Goal: Task Accomplishment & Management: Manage account settings

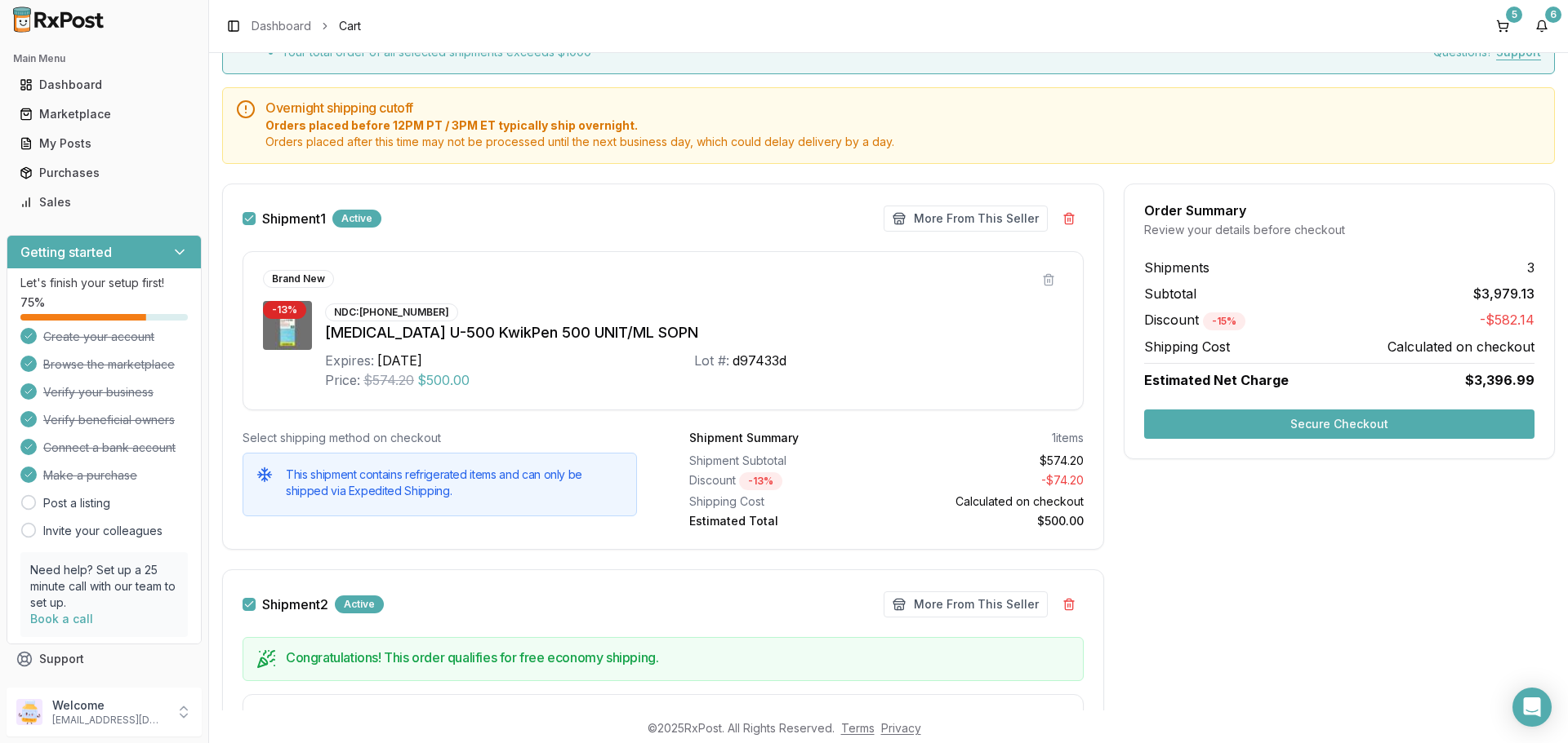
scroll to position [163, 0]
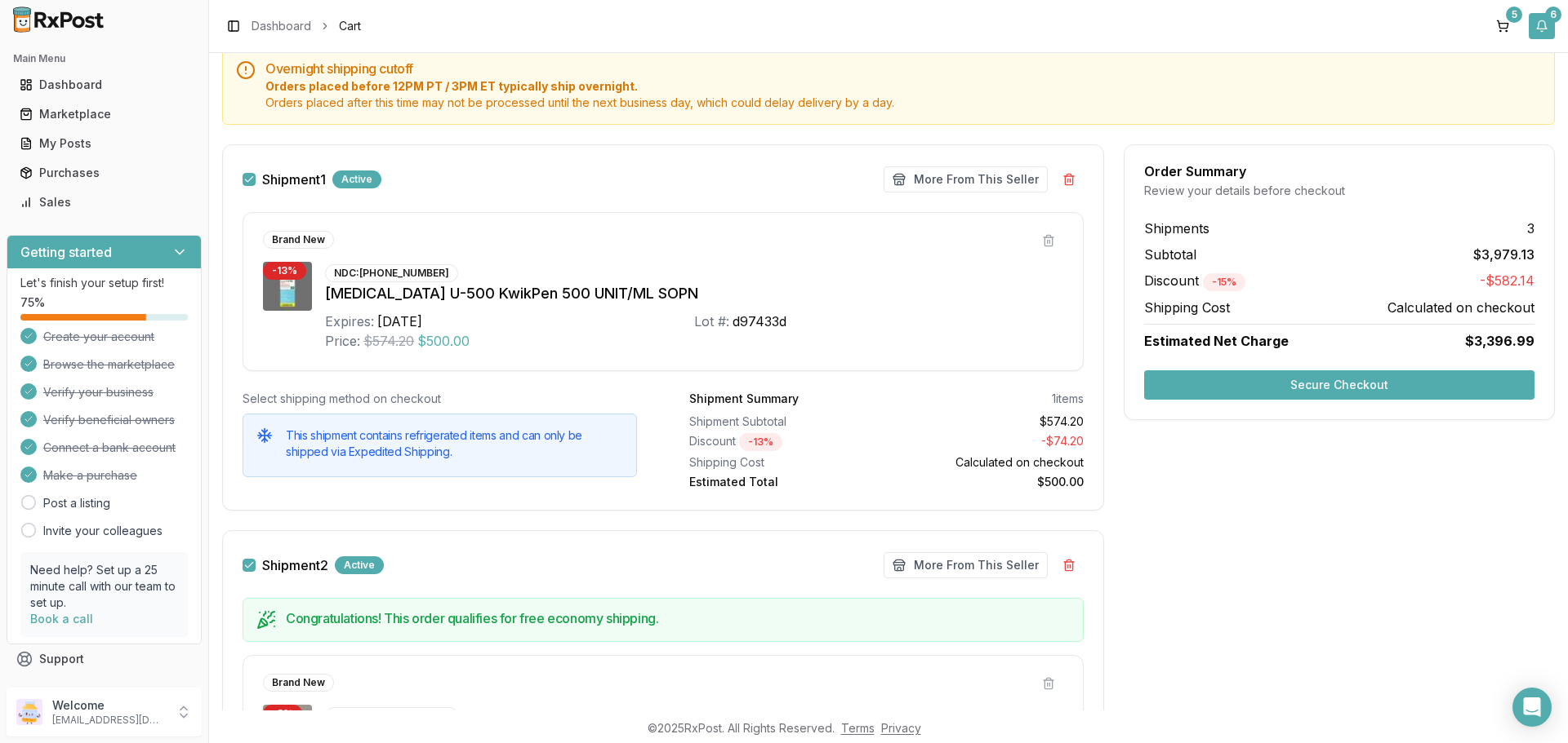
click at [1542, 35] on button "6" at bounding box center [1541, 26] width 26 height 26
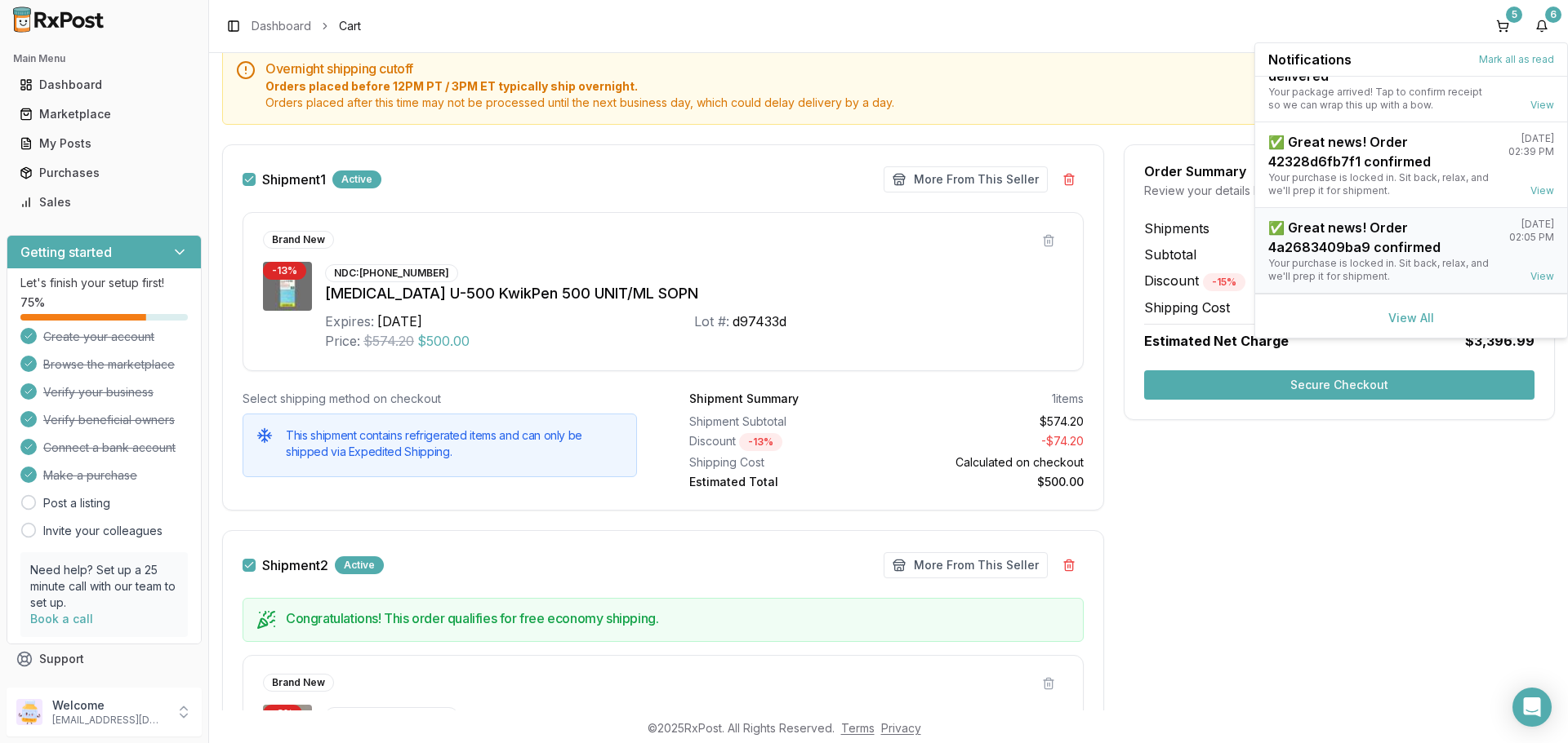
scroll to position [214, 0]
click at [1422, 318] on link "View All" at bounding box center [1411, 315] width 46 height 14
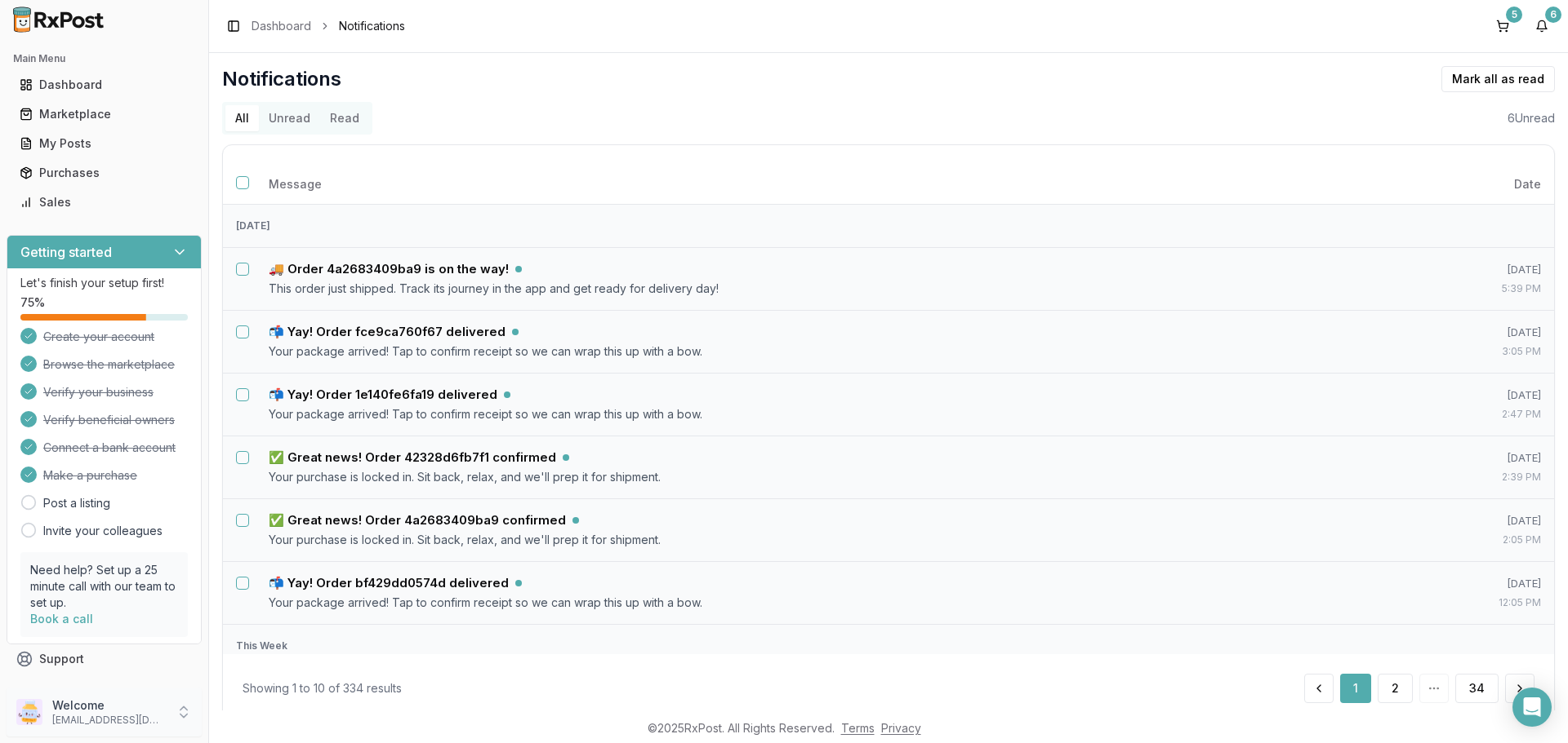
click at [175, 706] on icon at bounding box center [183, 712] width 16 height 16
click at [244, 721] on span "Sign Out" at bounding box center [296, 716] width 155 height 16
